Goal: Task Accomplishment & Management: Use online tool/utility

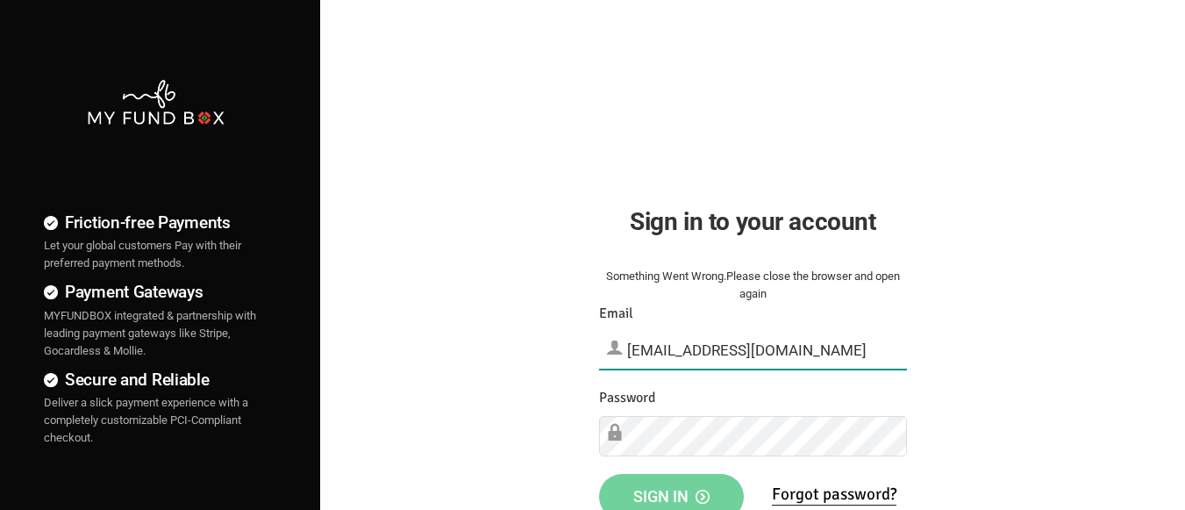
type input "[EMAIL_ADDRESS][DOMAIN_NAME]"
click at [671, 490] on span "Sign in" at bounding box center [671, 496] width 76 height 18
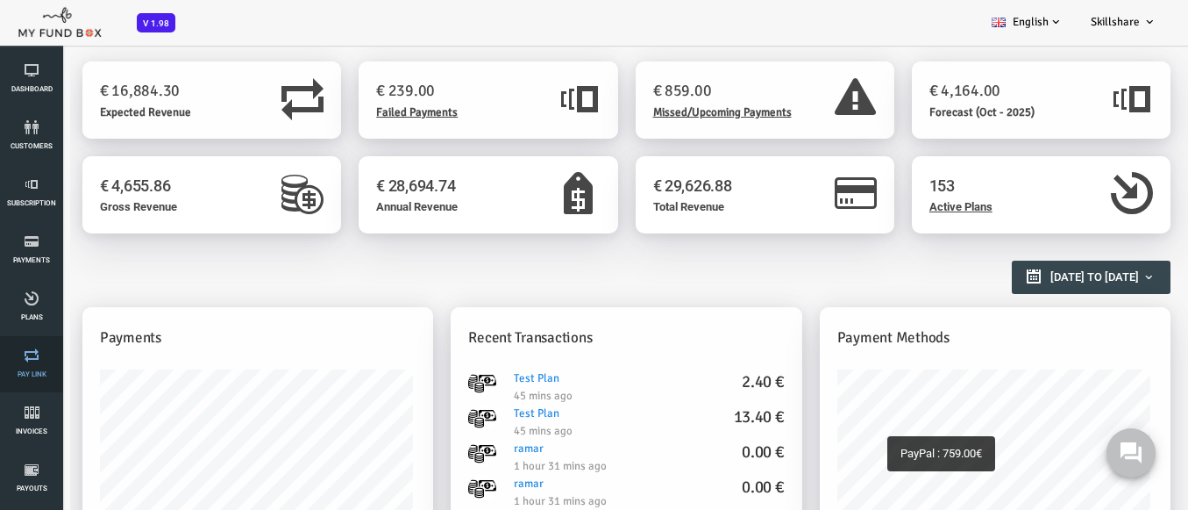
click at [32, 364] on link "Pay Link" at bounding box center [31, 364] width 53 height 56
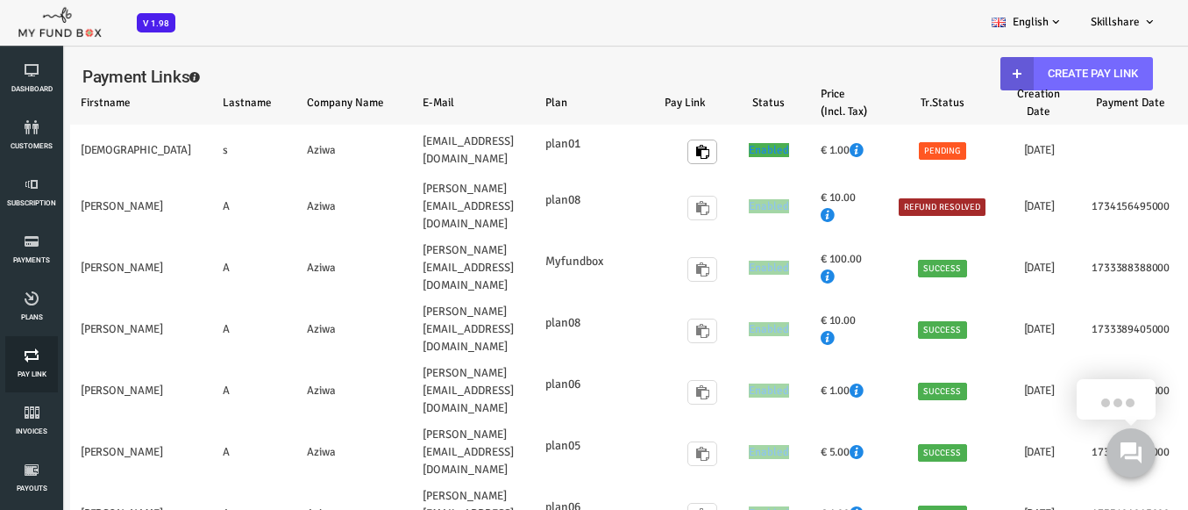
select select "100"
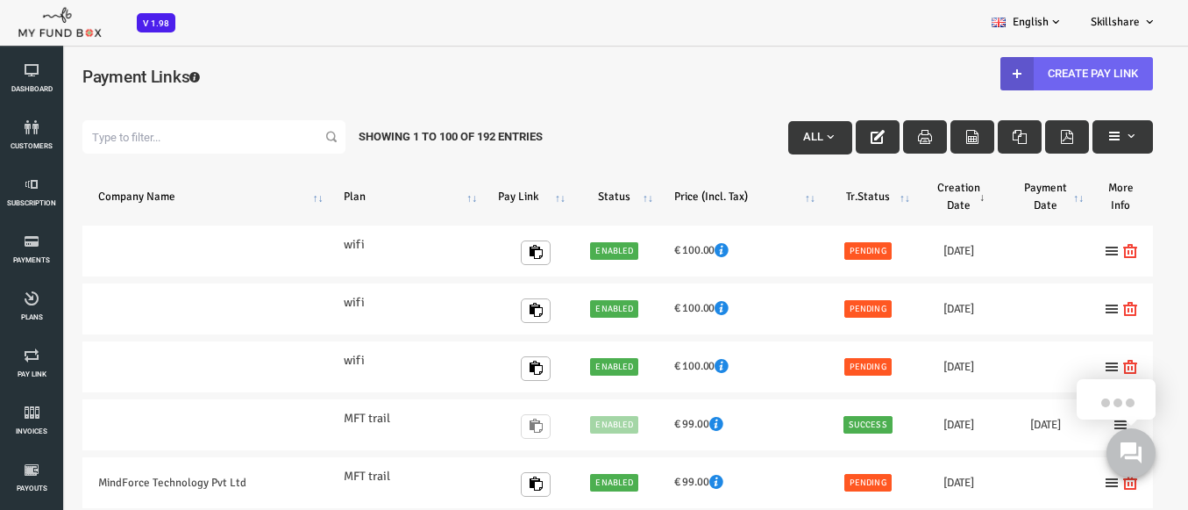
click at [1017, 73] on link "Create Pay Link" at bounding box center [1029, 73] width 153 height 33
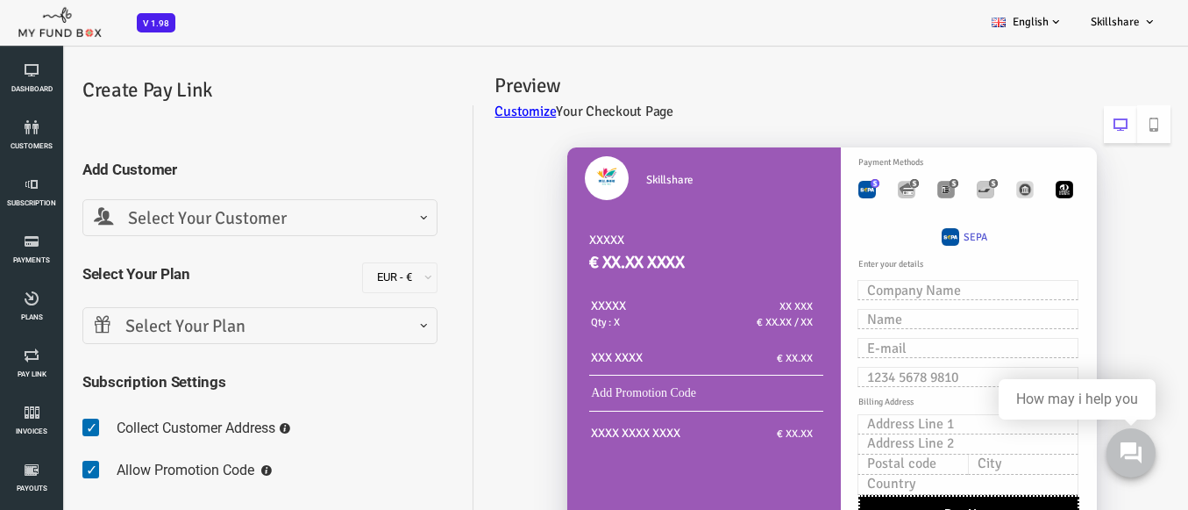
click at [210, 217] on span "Select Your Customer" at bounding box center [212, 218] width 332 height 27
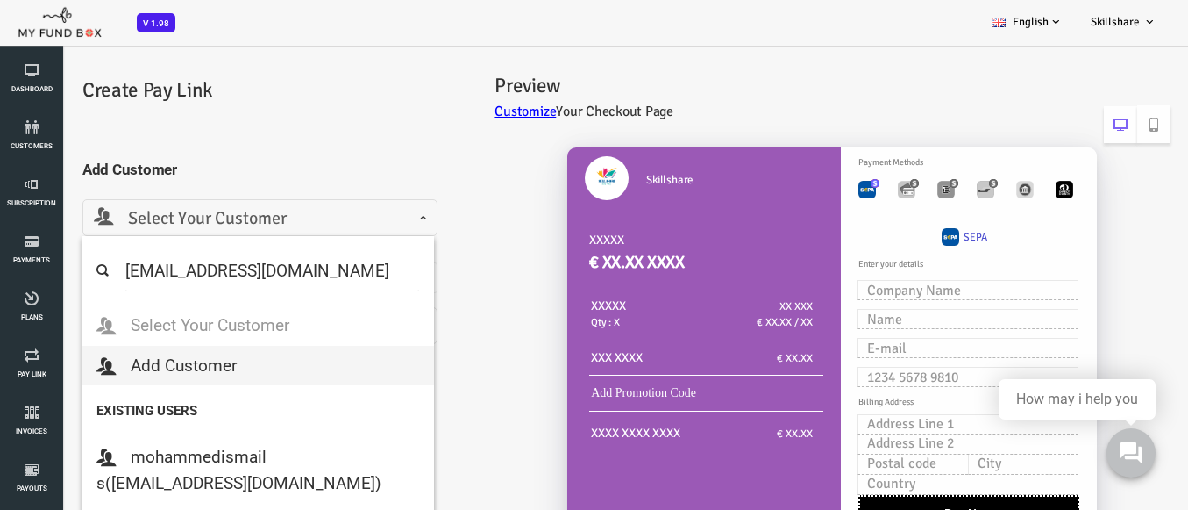
select select "MFT_Email5@gmail.com"
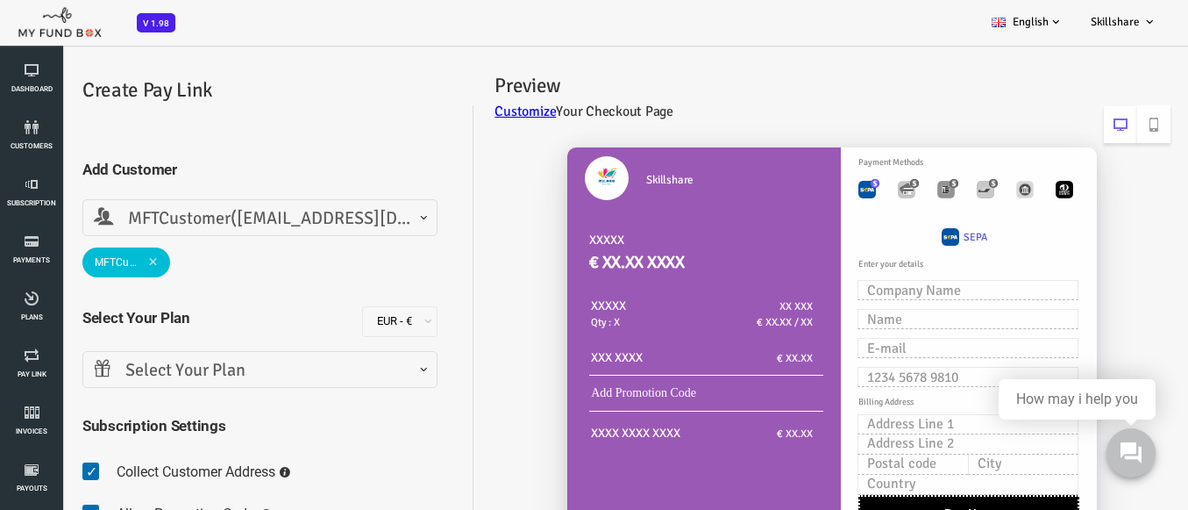
click at [210, 369] on span "Select Your Plan" at bounding box center [212, 370] width 332 height 27
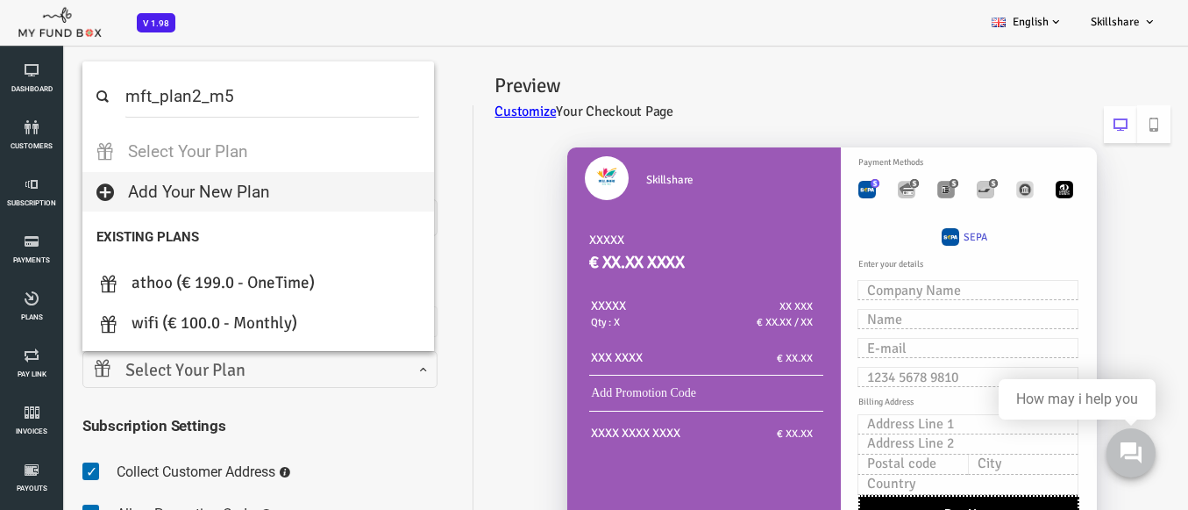
select select "MFT_Plan2_m5"
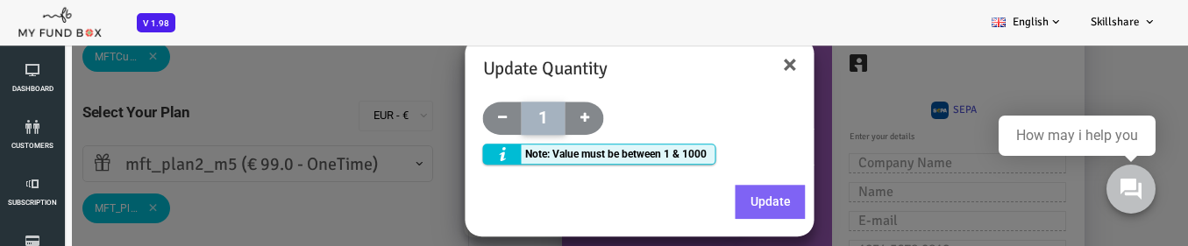
scroll to position [224, 0]
